Goal: Share content: Share content

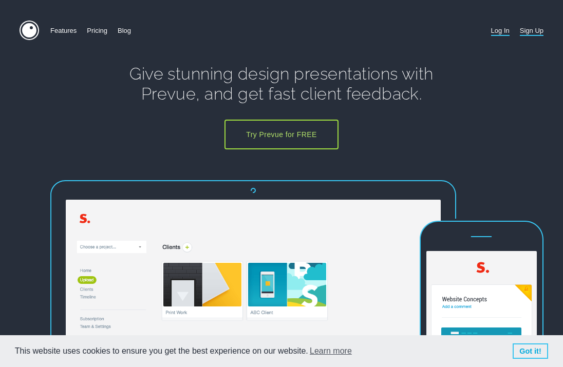
click at [495, 27] on link "Log In" at bounding box center [500, 31] width 18 height 20
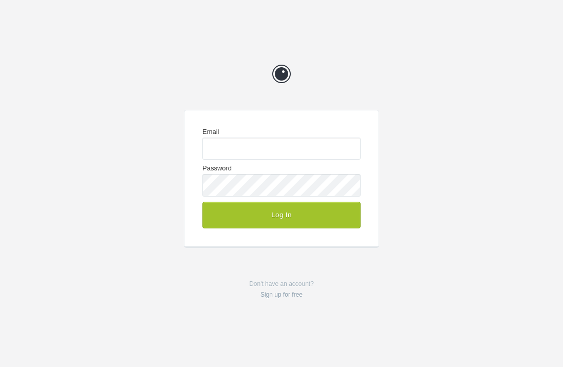
type input "[EMAIL_ADDRESS][DOMAIN_NAME]"
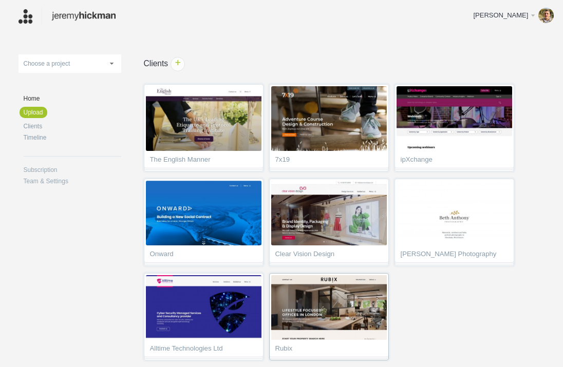
scroll to position [37, 0]
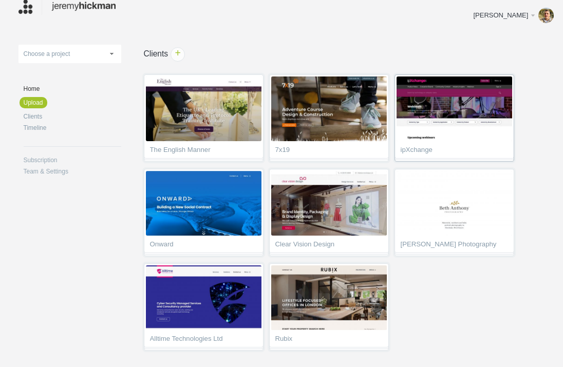
click at [465, 115] on img at bounding box center [454, 108] width 116 height 65
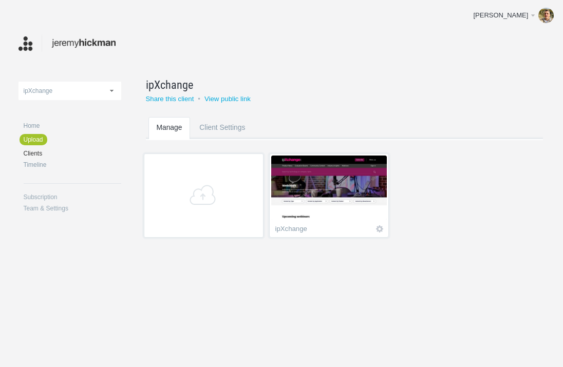
click at [323, 217] on img at bounding box center [329, 188] width 116 height 65
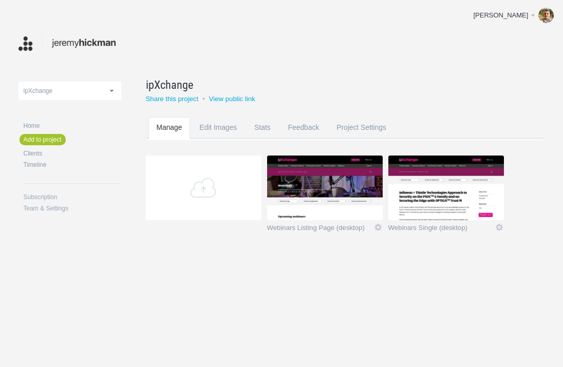
click at [338, 195] on img at bounding box center [325, 188] width 116 height 65
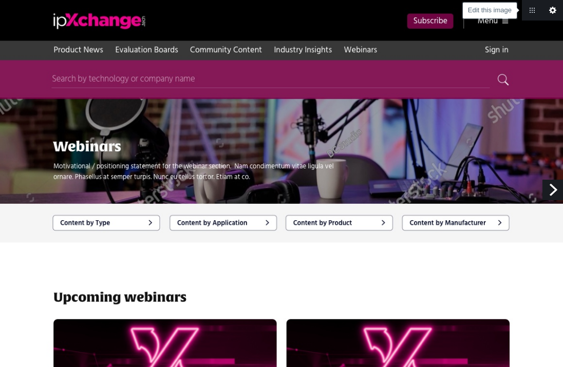
click at [549, 12] on link "Edit this image" at bounding box center [552, 10] width 21 height 21
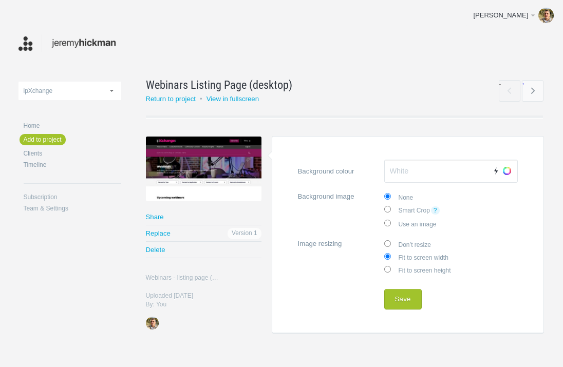
click at [155, 214] on link "Share" at bounding box center [204, 217] width 116 height 16
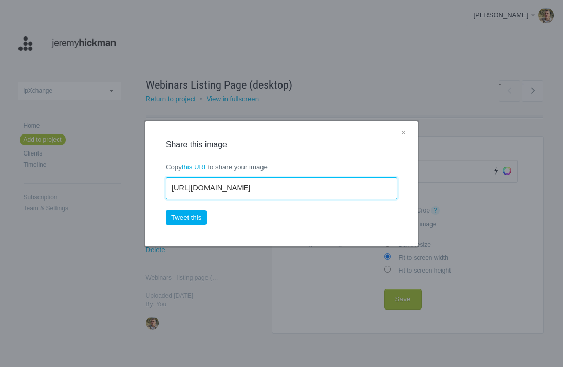
click at [232, 190] on input "[URL][DOMAIN_NAME]" at bounding box center [281, 188] width 231 height 23
